Goal: Information Seeking & Learning: Learn about a topic

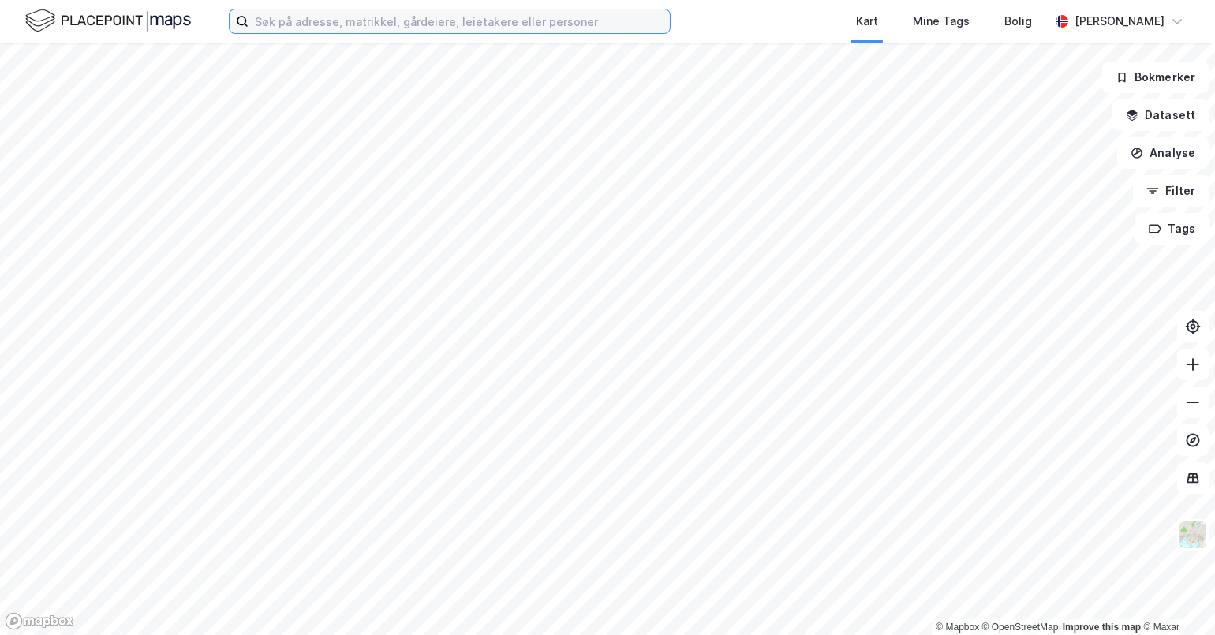
click at [303, 24] on input at bounding box center [459, 21] width 421 height 24
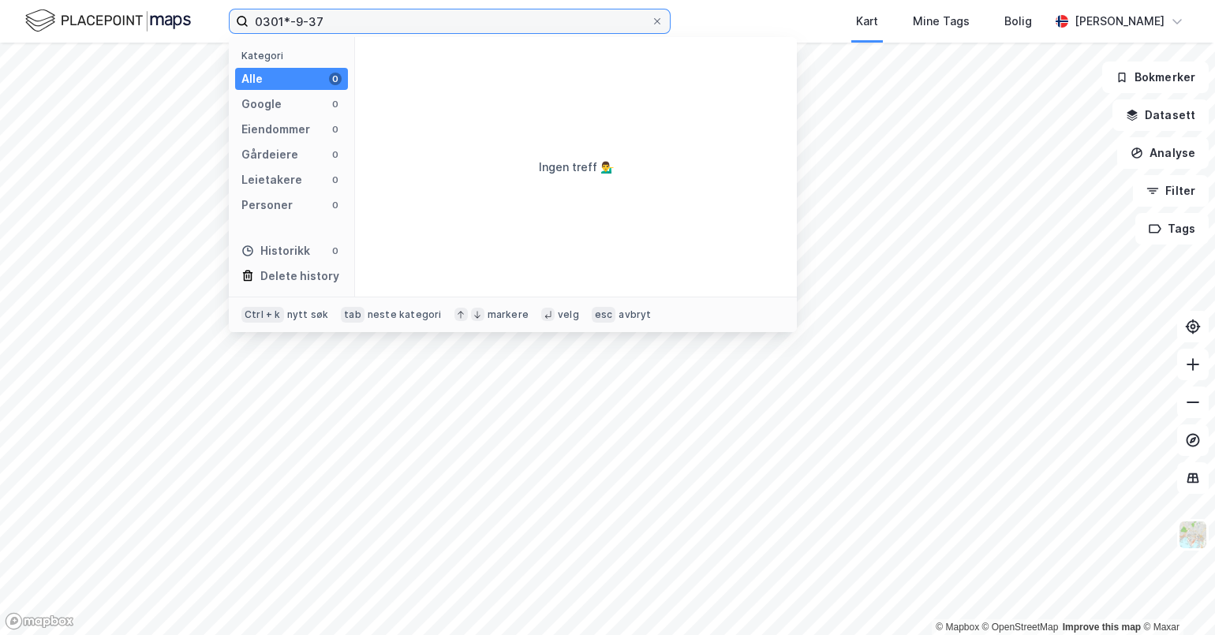
click at [290, 21] on input "0301*-9-37" at bounding box center [450, 21] width 403 height 24
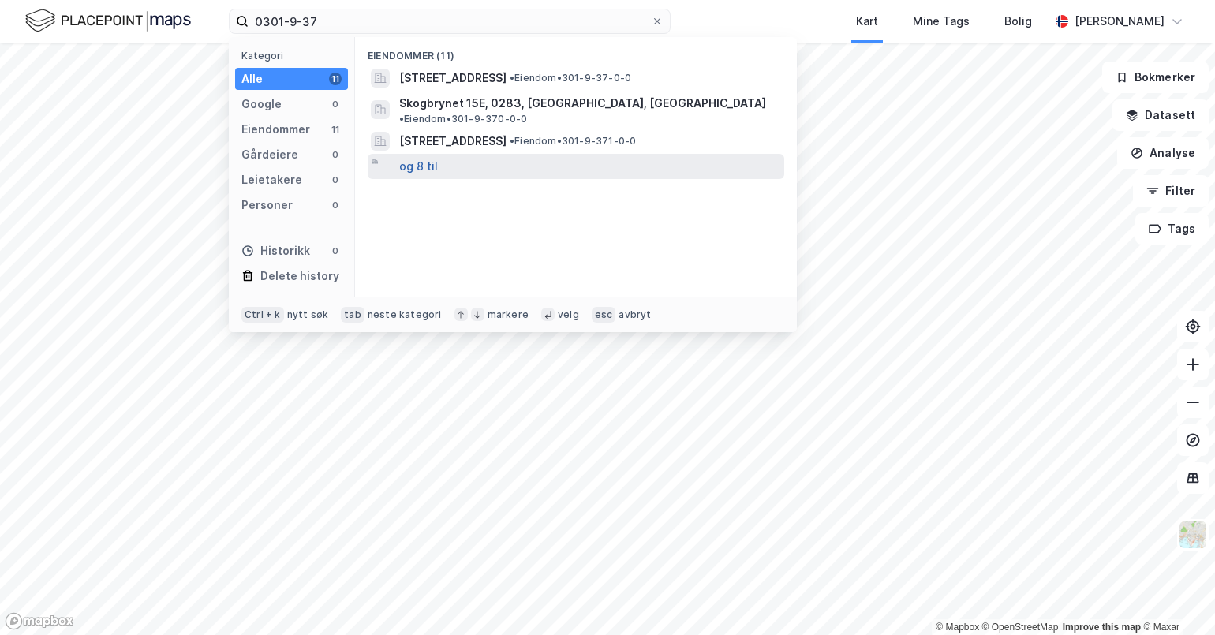
click at [429, 157] on button "og 8 til" at bounding box center [418, 166] width 39 height 19
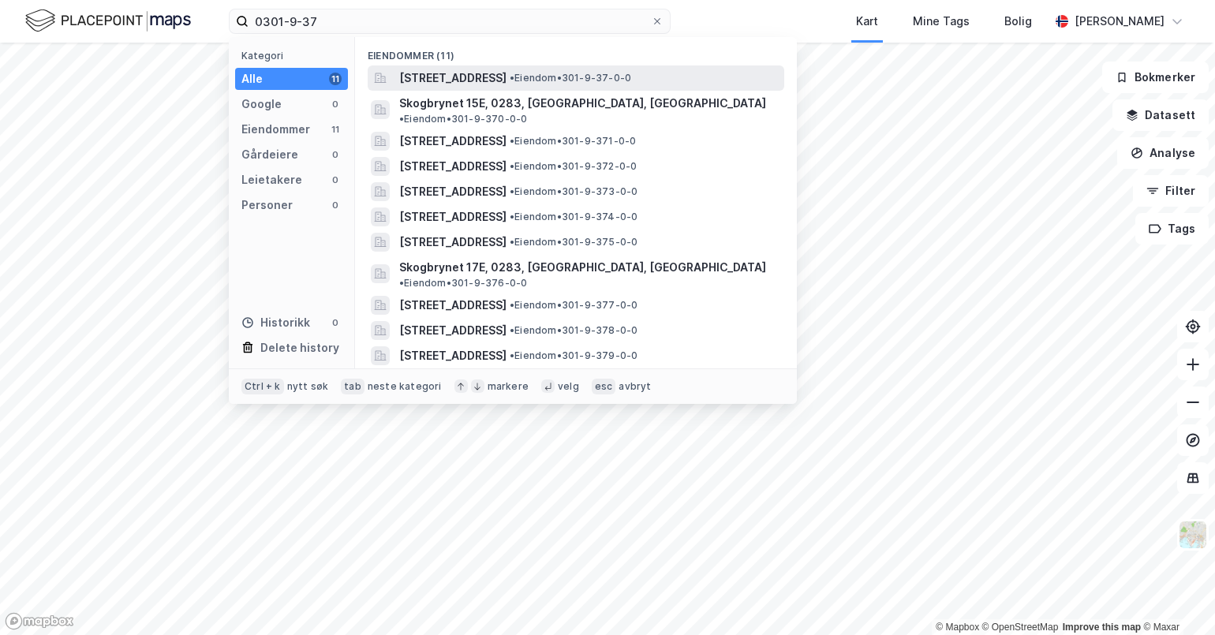
click at [507, 75] on span "[STREET_ADDRESS]" at bounding box center [452, 78] width 107 height 19
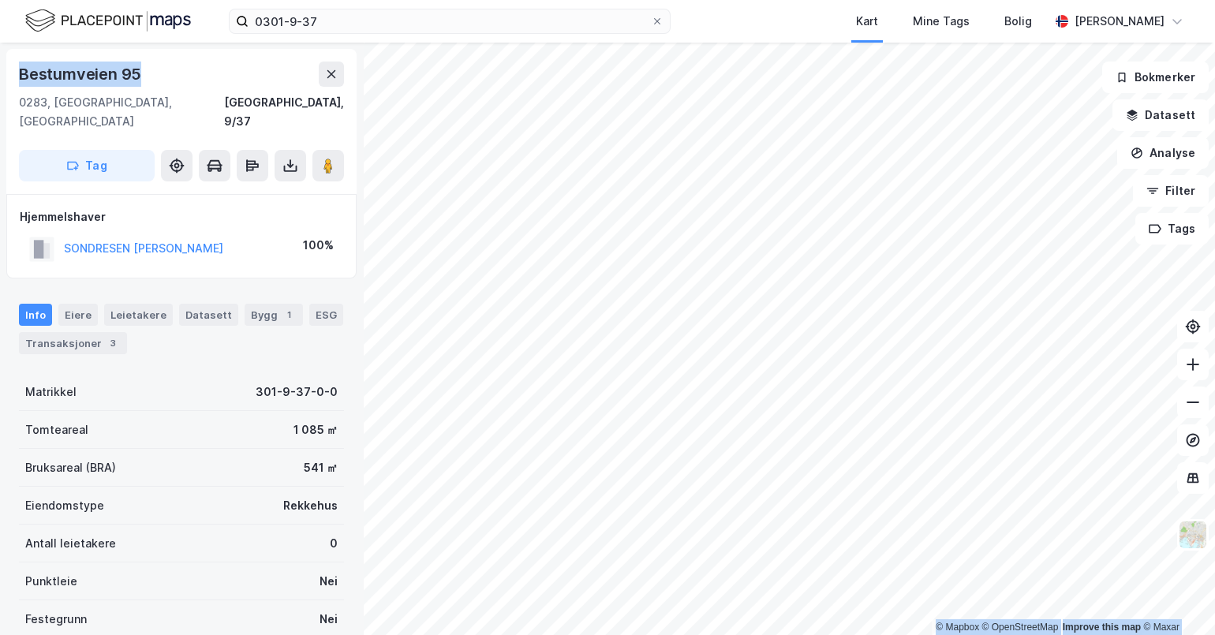
drag, startPoint x: 153, startPoint y: 78, endPoint x: -4, endPoint y: 62, distance: 157.9
click at [0, 62] on html "0301-9-37 Kart Mine Tags Bolig [PERSON_NAME] © Mapbox © OpenStreetMap Improve t…" at bounding box center [607, 317] width 1215 height 635
copy div "© Mapbox © OpenStreetMap Improve this map © Maxar [STREET_ADDRESS]"
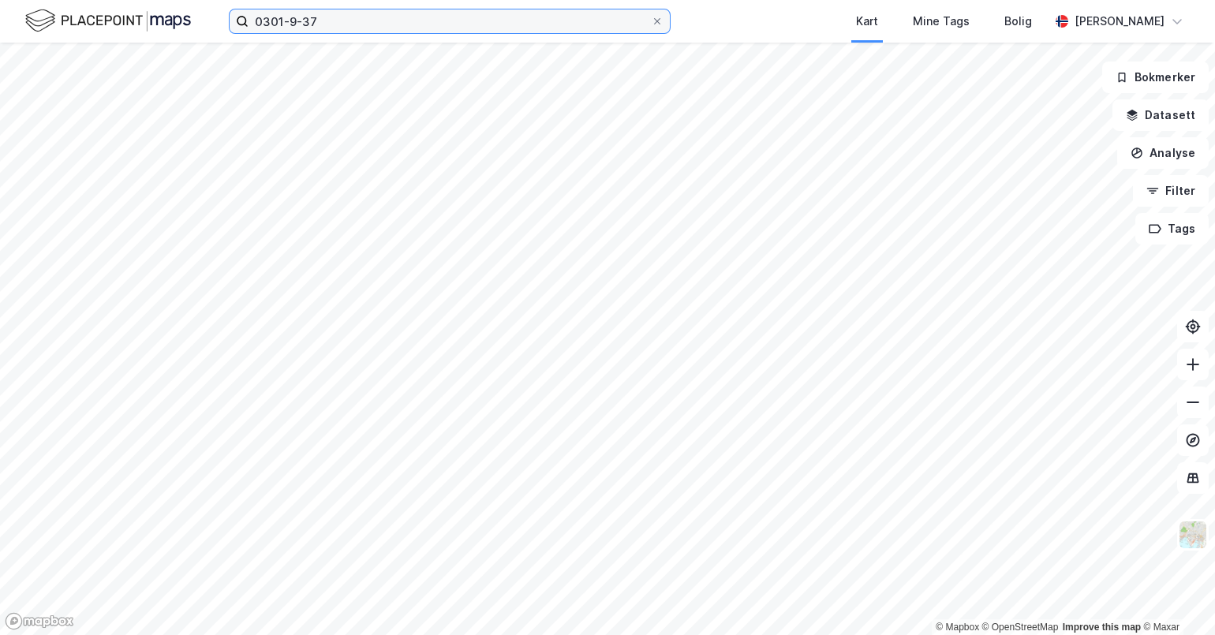
click at [363, 30] on input "0301-9-37" at bounding box center [450, 21] width 403 height 24
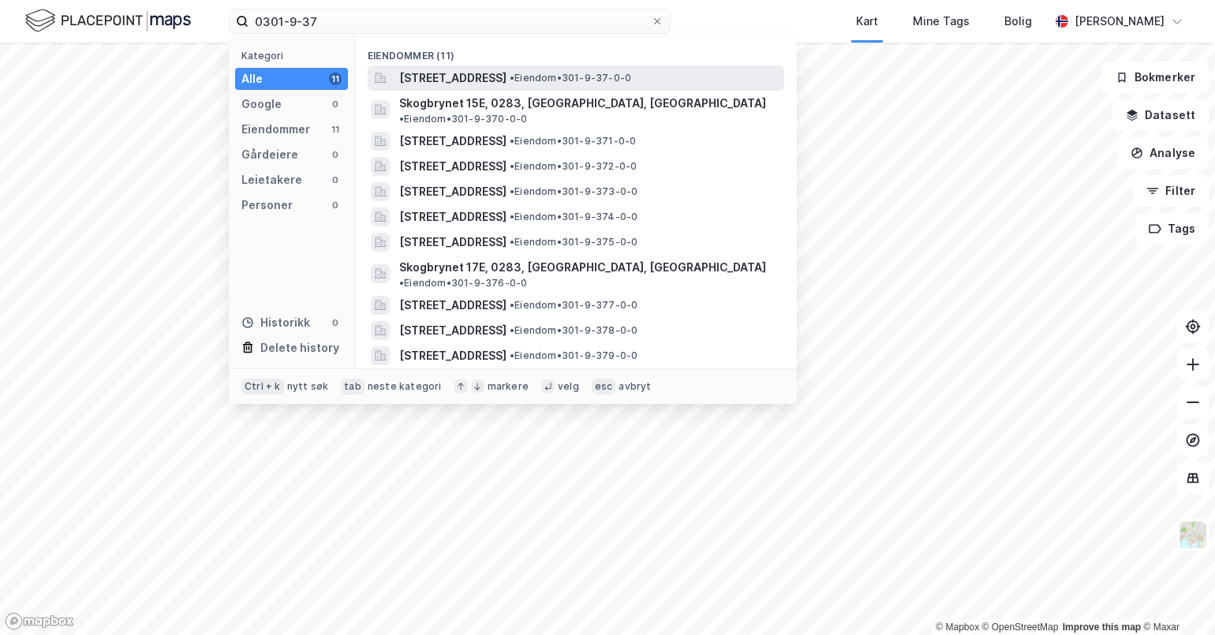
click at [507, 79] on span "[STREET_ADDRESS]" at bounding box center [452, 78] width 107 height 19
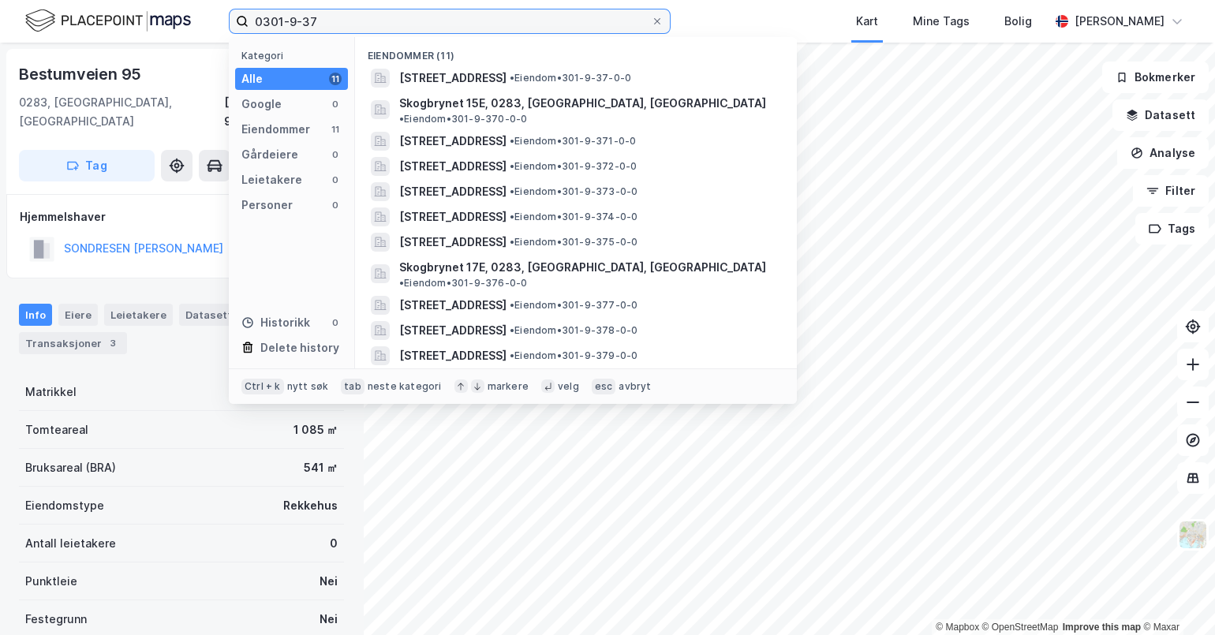
drag, startPoint x: 351, startPoint y: 22, endPoint x: 8, endPoint y: 16, distance: 343.4
click at [8, 16] on div "0301-9-37 Kategori Alle 11 Google 0 Eiendommer 11 Gårdeiere 0 Leietakere 0 Pers…" at bounding box center [607, 21] width 1215 height 43
click at [349, 23] on input "0301-9-37" at bounding box center [450, 21] width 403 height 24
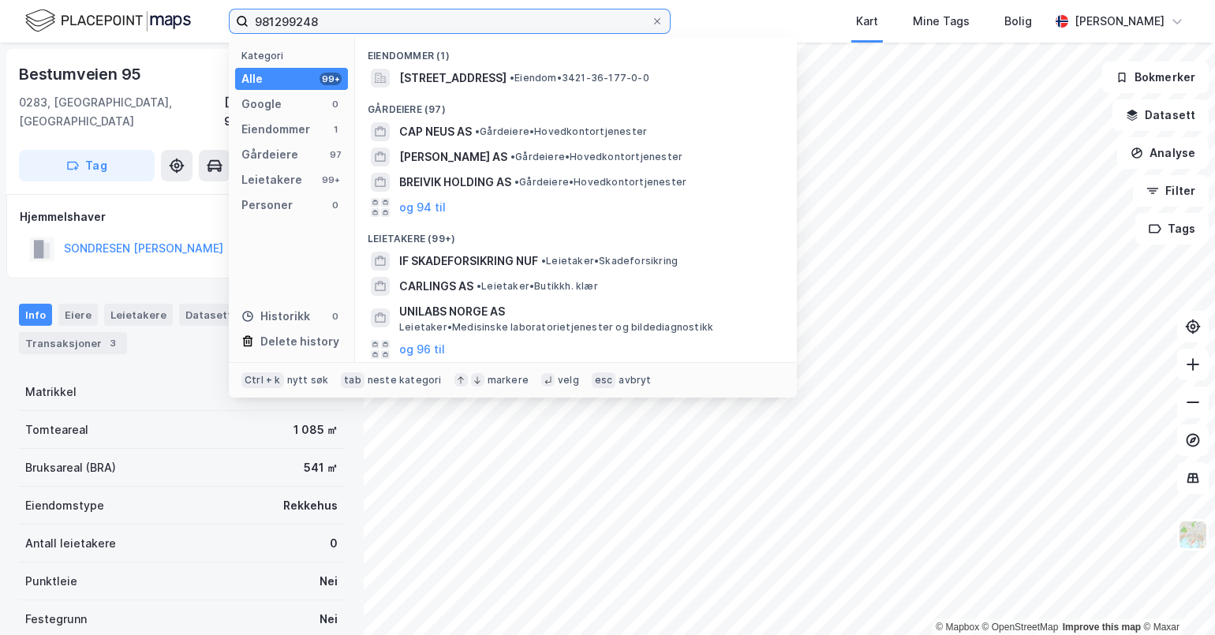
type input "981299248"
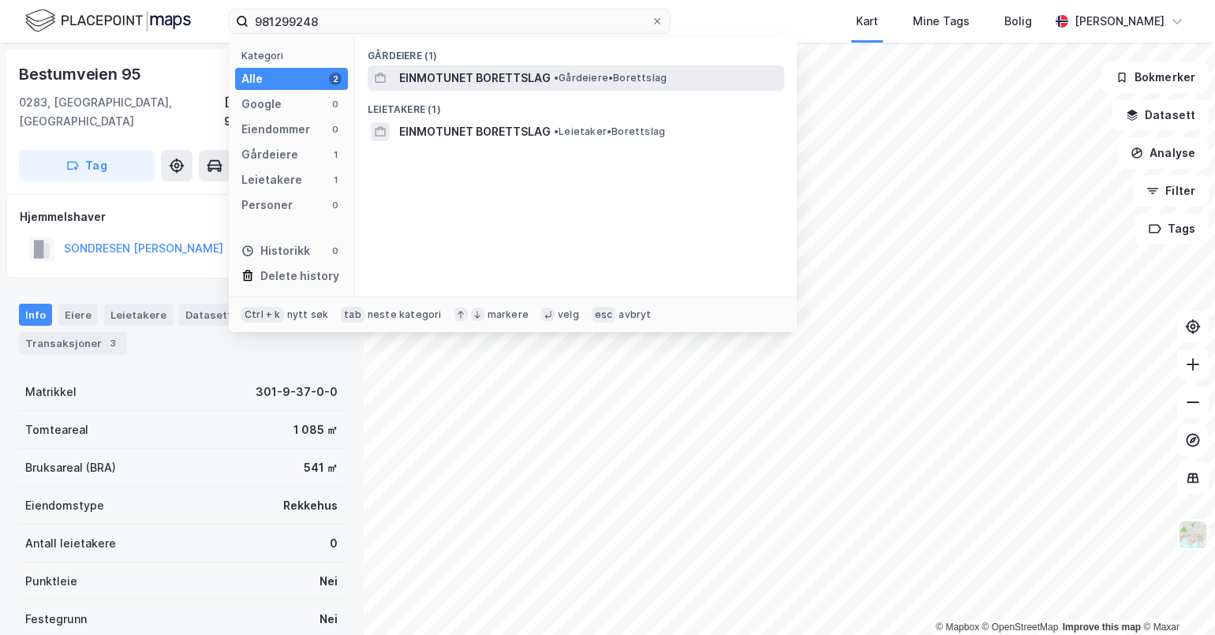
click at [489, 79] on span "EINMOTUNET BORETTSLAG" at bounding box center [475, 78] width 152 height 19
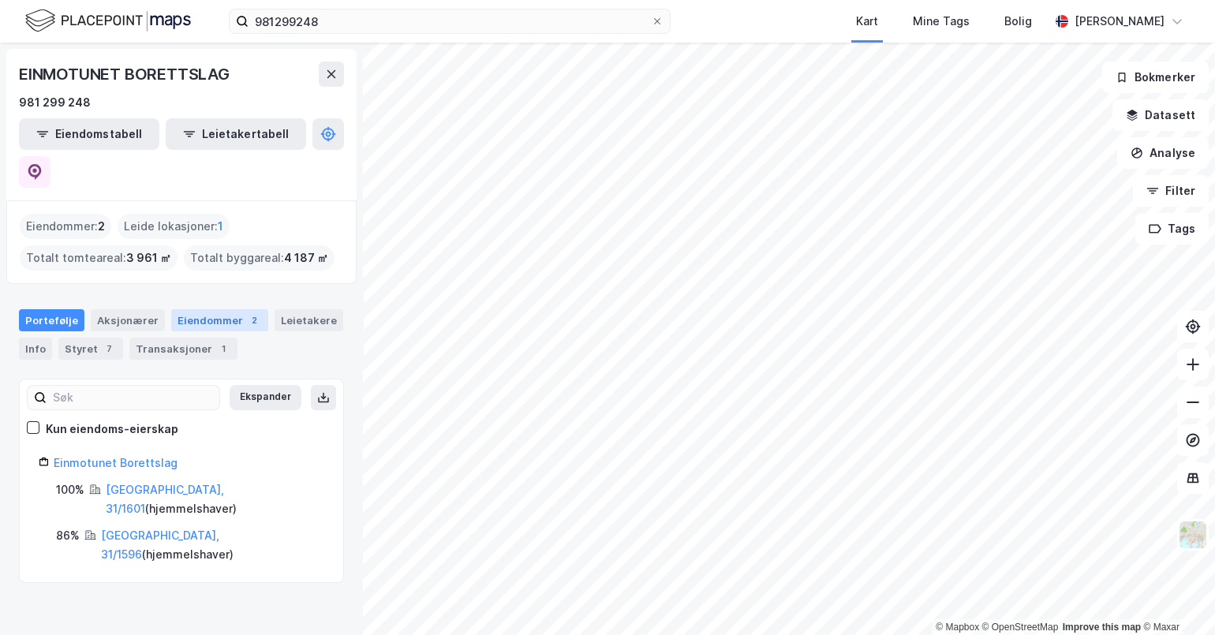
click at [185, 309] on div "Eiendommer 2" at bounding box center [219, 320] width 97 height 22
